Goal: Find contact information: Find contact information

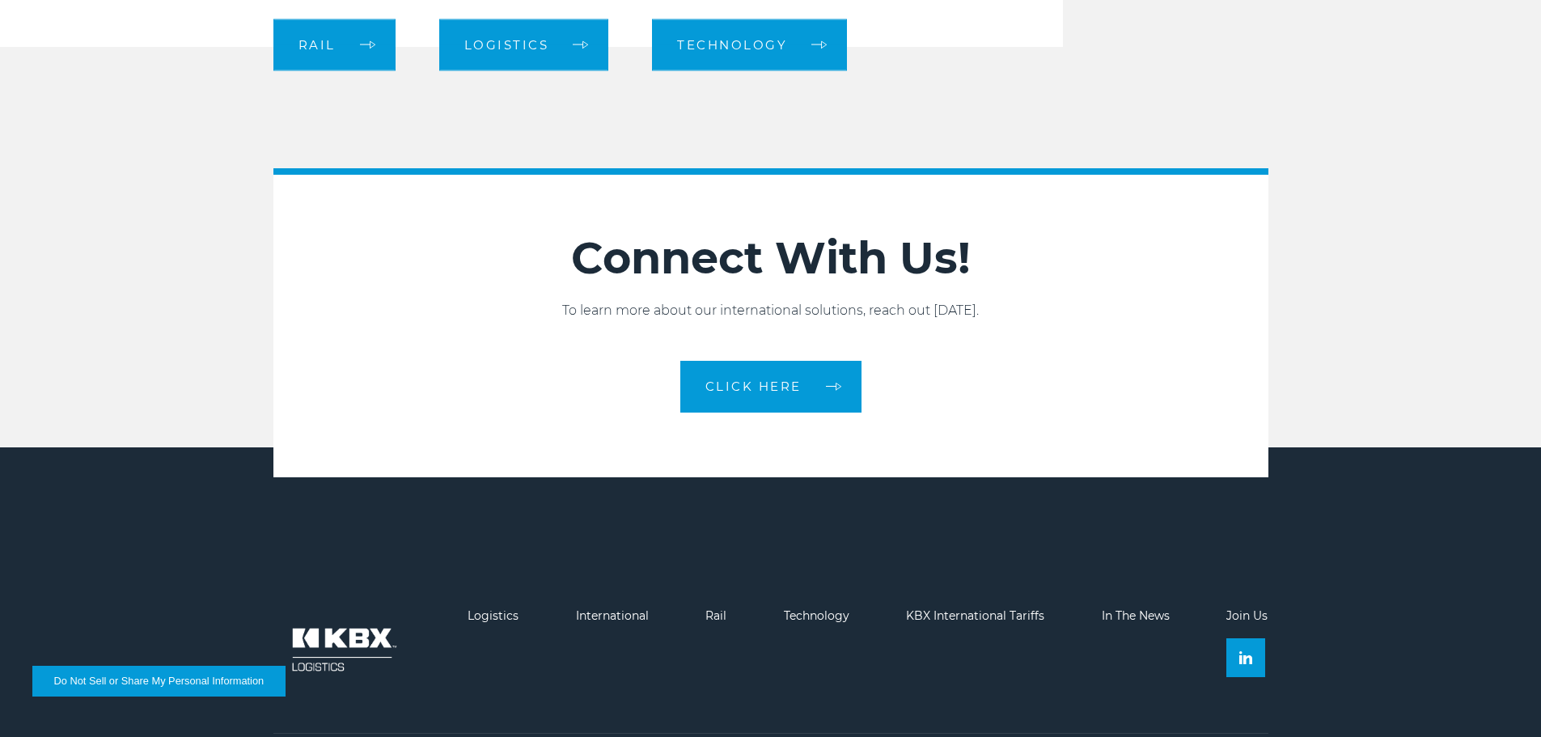
scroll to position [2615, 0]
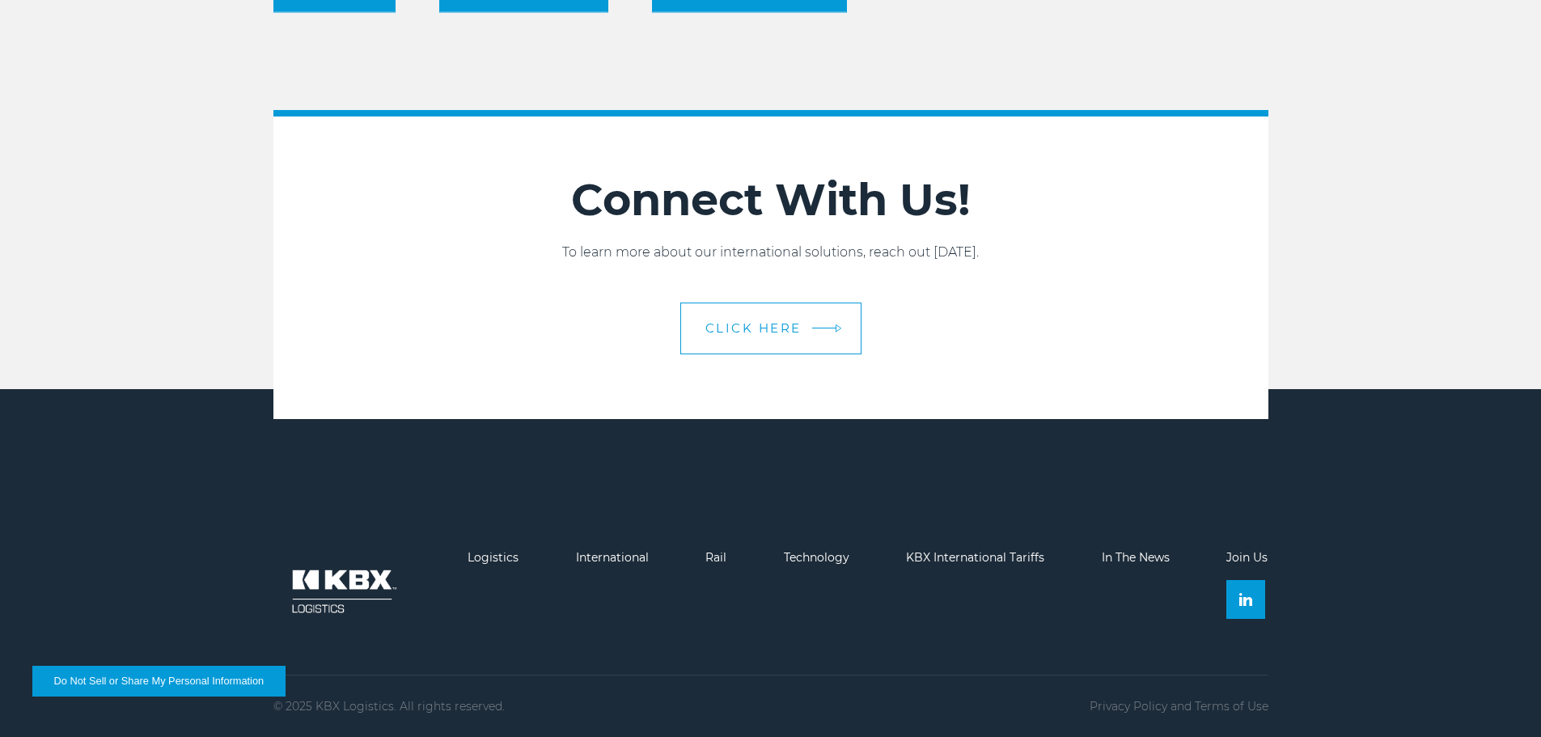
click at [733, 344] on link "CLICK HERE" at bounding box center [770, 328] width 181 height 52
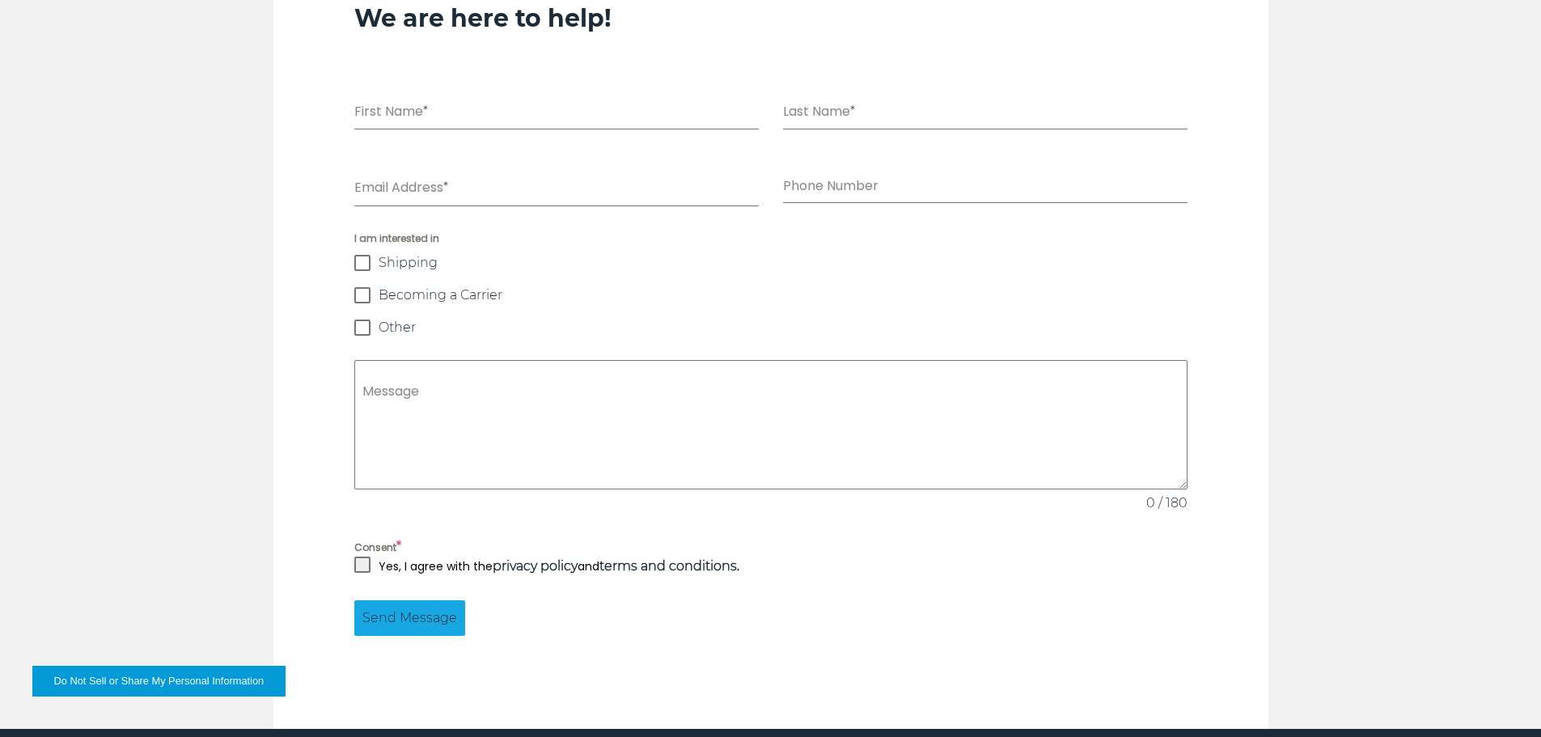
scroll to position [1220, 0]
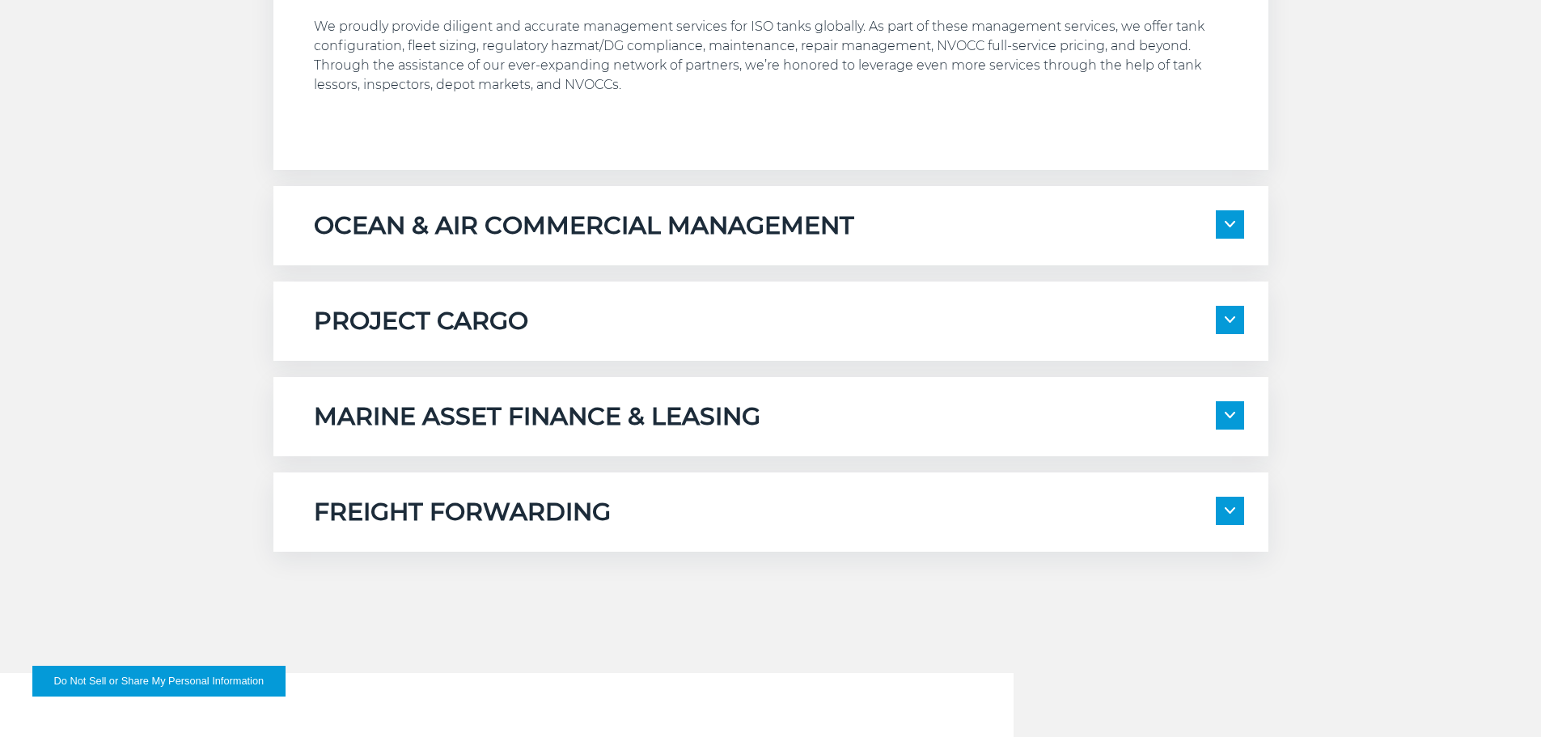
scroll to position [1294, 0]
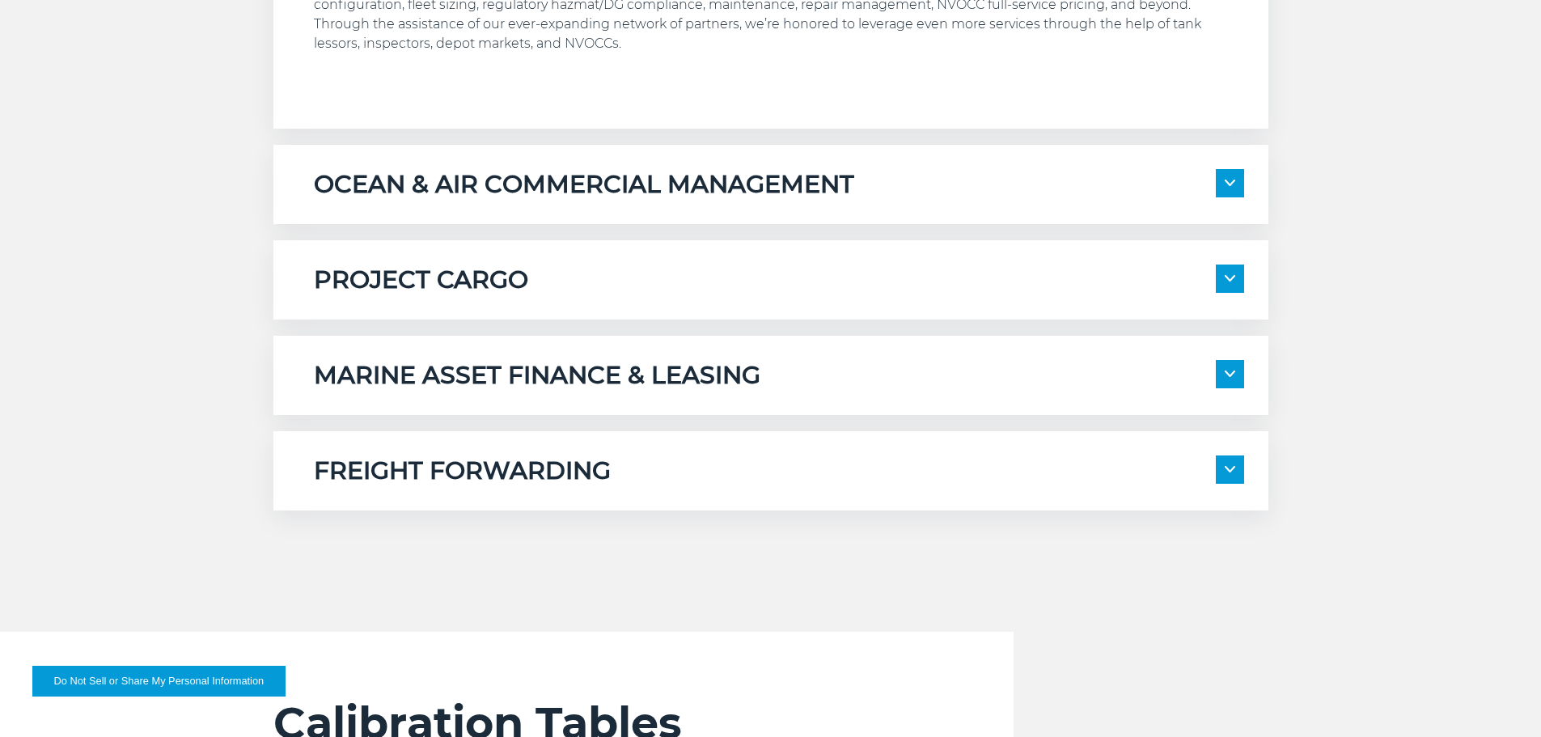
click at [600, 461] on h5 "FREIGHT FORWARDING" at bounding box center [462, 470] width 297 height 31
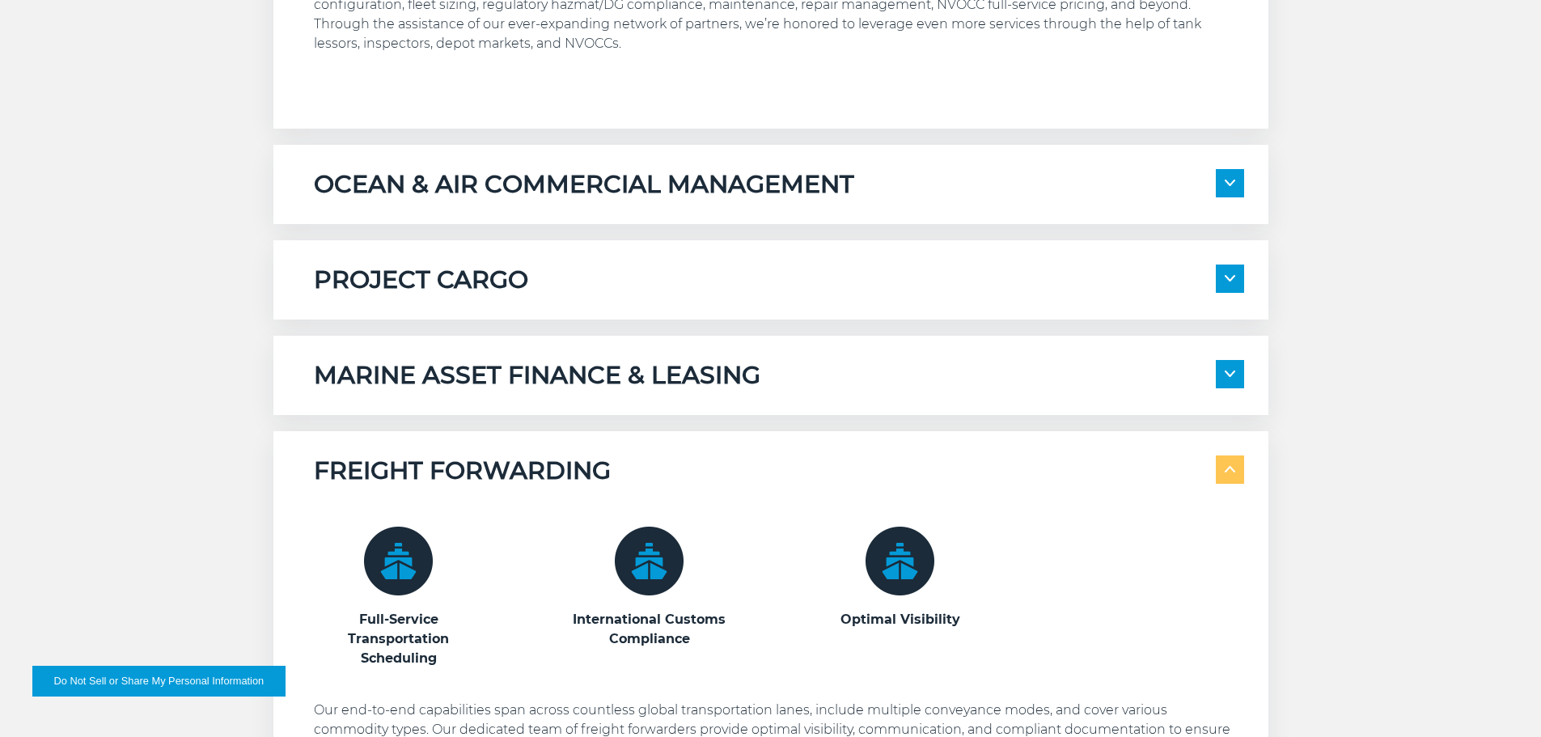
click at [619, 383] on h5 "MARINE ASSET FINANCE & LEASING" at bounding box center [537, 375] width 446 height 31
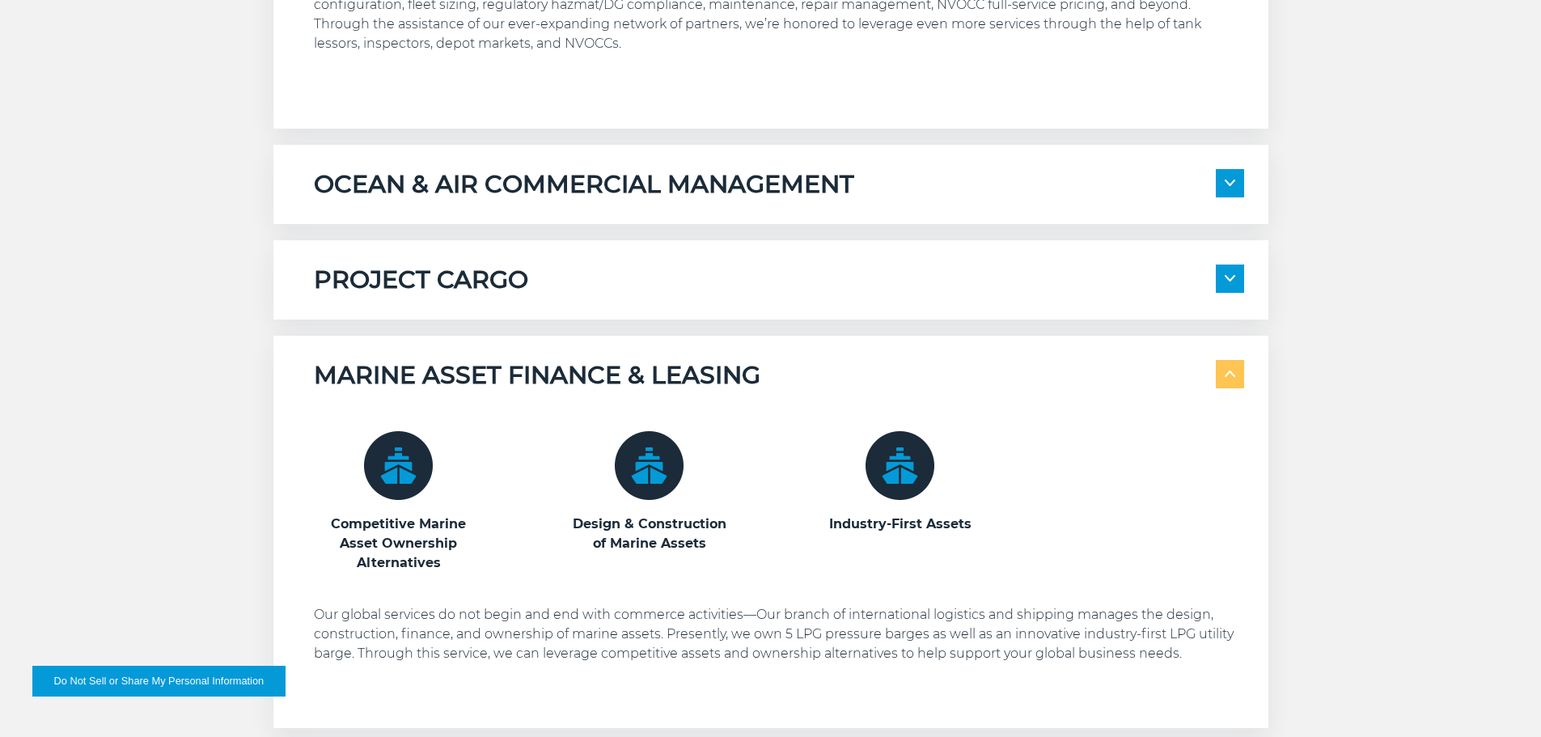
click at [636, 303] on div "PROJECT CARGO Equipment Management 4PL Management Capability" at bounding box center [770, 279] width 995 height 79
click at [626, 254] on div "PROJECT CARGO Equipment Management 4PL Management Capability" at bounding box center [770, 279] width 995 height 79
click at [625, 268] on div "PROJECT CARGO" at bounding box center [779, 279] width 930 height 31
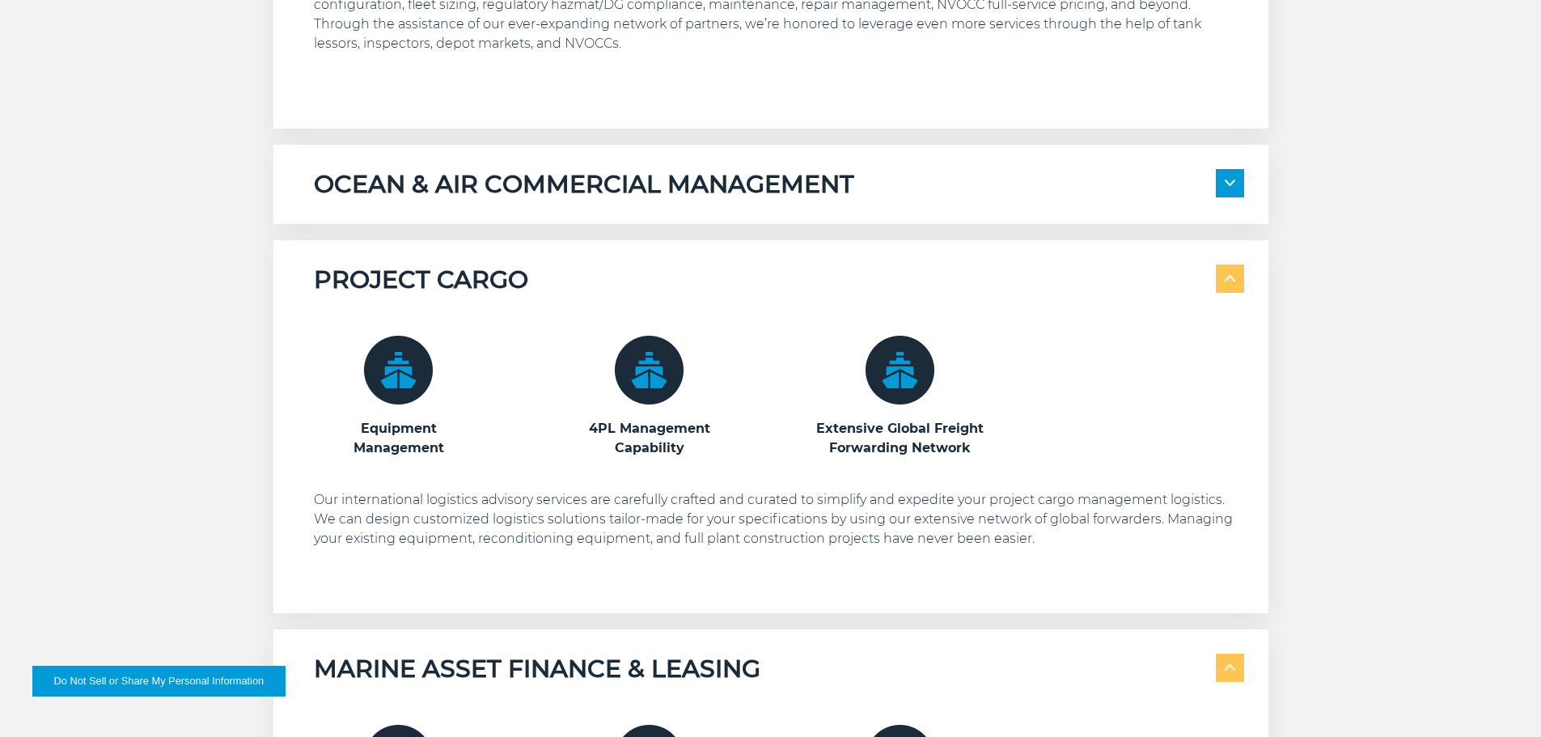
click at [665, 185] on h5 "OCEAN & AIR COMMERCIAL MANAGEMENT" at bounding box center [584, 184] width 540 height 31
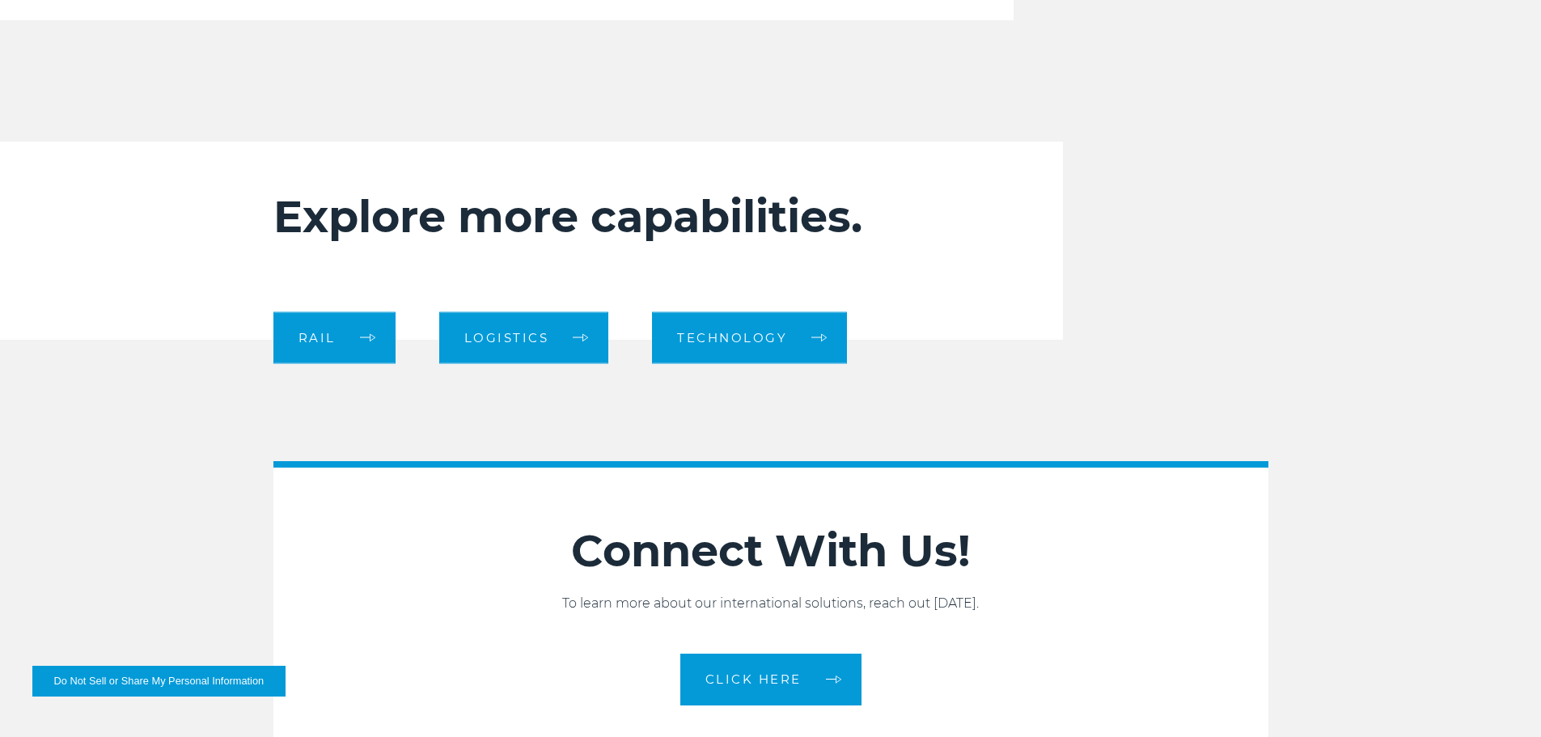
scroll to position [3376, 0]
